Goal: Find specific page/section: Find specific page/section

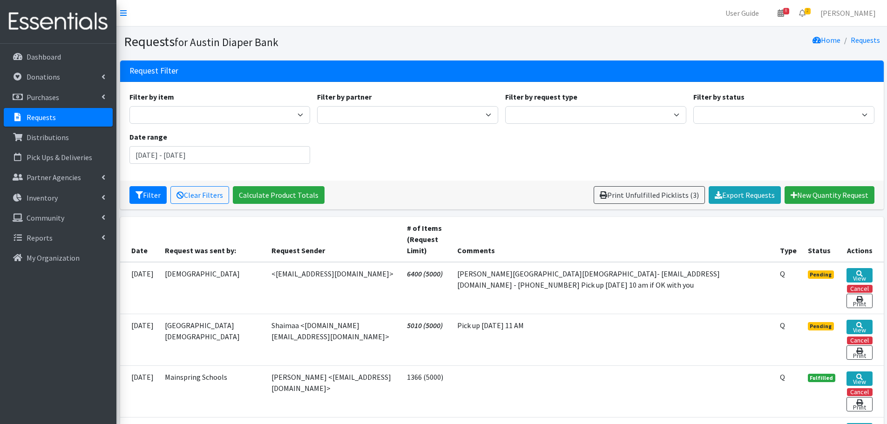
scroll to position [93, 0]
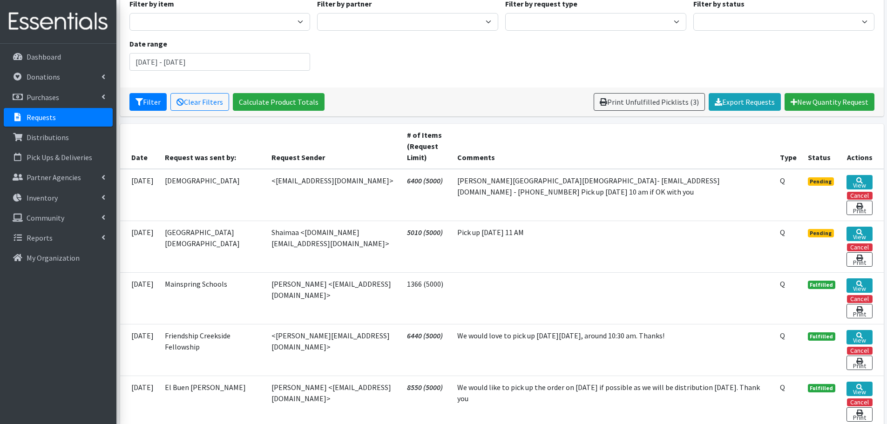
click at [51, 121] on p "Requests" at bounding box center [41, 117] width 29 height 9
